Goal: Task Accomplishment & Management: Manage account settings

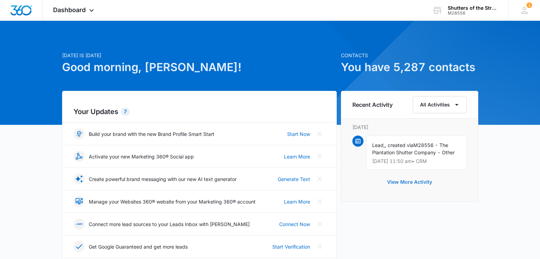
click at [403, 183] on button "View More Activity" at bounding box center [409, 182] width 59 height 17
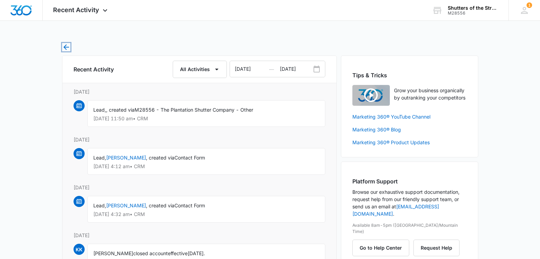
click at [62, 48] on icon "button" at bounding box center [66, 47] width 8 height 8
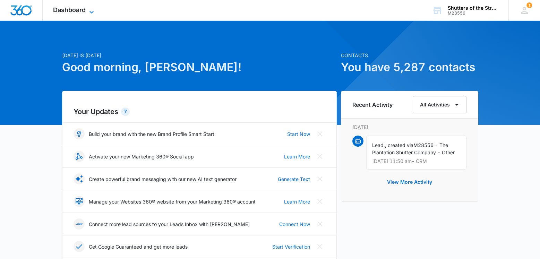
click at [82, 11] on span "Dashboard" at bounding box center [69, 9] width 33 height 7
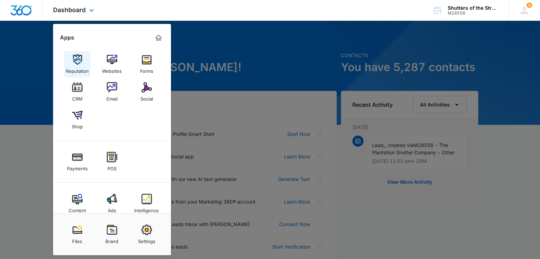
click at [71, 63] on link "Reputation" at bounding box center [77, 64] width 26 height 26
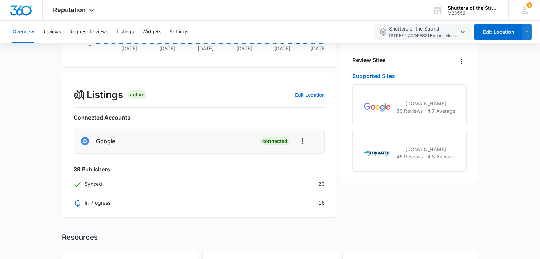
scroll to position [198, 0]
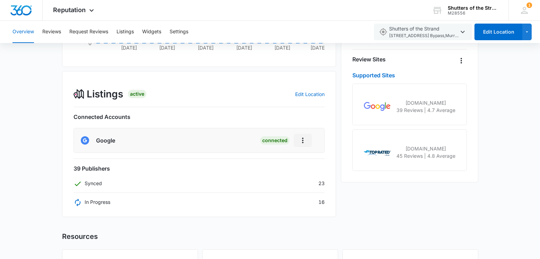
click at [302, 140] on icon "Actions" at bounding box center [303, 140] width 8 height 8
click at [438, 188] on div "45 Reviews View Reviews 84.19 Rating Score™ Average Rating View Reviews 84 revi…" at bounding box center [409, 51] width 137 height 331
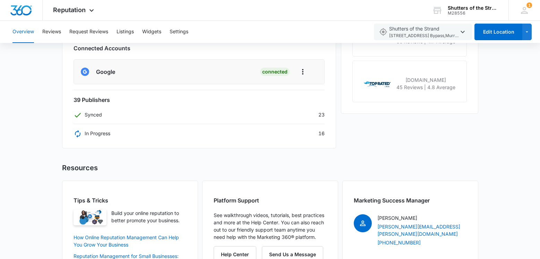
scroll to position [274, 0]
